Goal: Entertainment & Leisure: Consume media (video, audio)

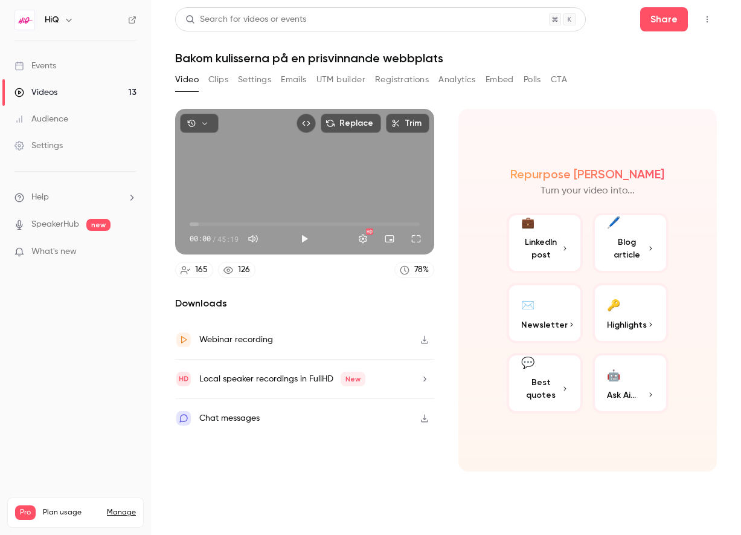
click at [427, 336] on icon "button" at bounding box center [425, 339] width 10 height 8
click at [307, 237] on button "Play" at bounding box center [304, 239] width 24 height 24
click at [307, 237] on button "Pause" at bounding box center [304, 239] width 24 height 24
type input "***"
